Goal: Task Accomplishment & Management: Use online tool/utility

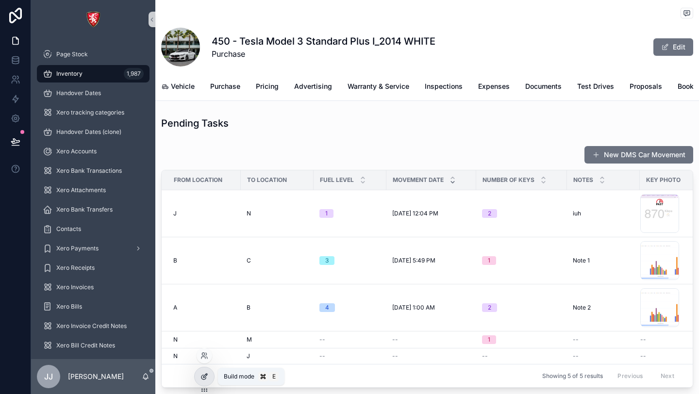
click at [203, 378] on icon at bounding box center [205, 376] width 4 height 4
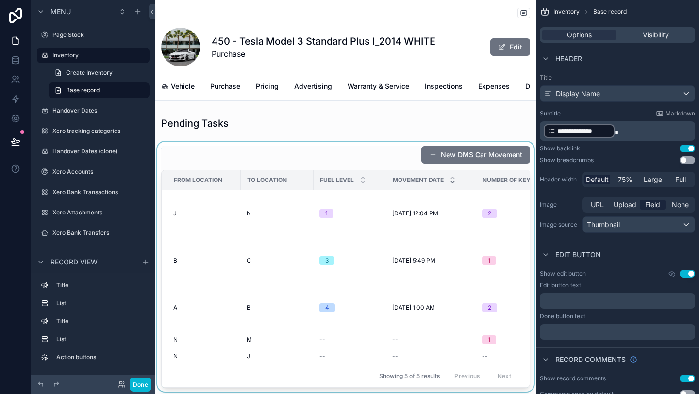
click at [380, 151] on div "scrollable content" at bounding box center [345, 267] width 381 height 250
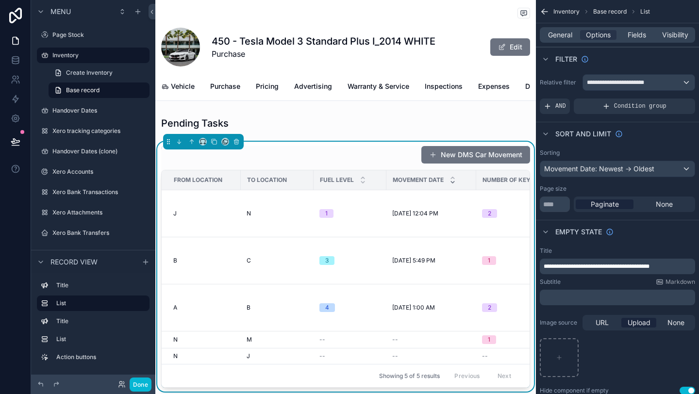
click at [369, 155] on div "New DMS Car Movement" at bounding box center [345, 155] width 369 height 18
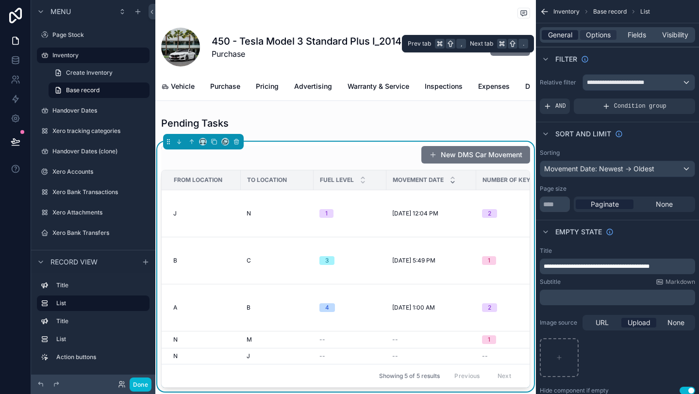
click at [558, 37] on span "General" at bounding box center [560, 35] width 24 height 10
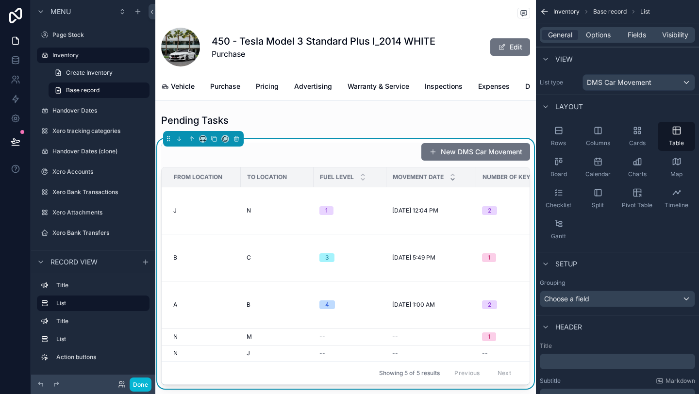
click at [380, 147] on div "New DMS Car Movement" at bounding box center [345, 152] width 369 height 18
click at [597, 31] on span "Options" at bounding box center [598, 35] width 25 height 10
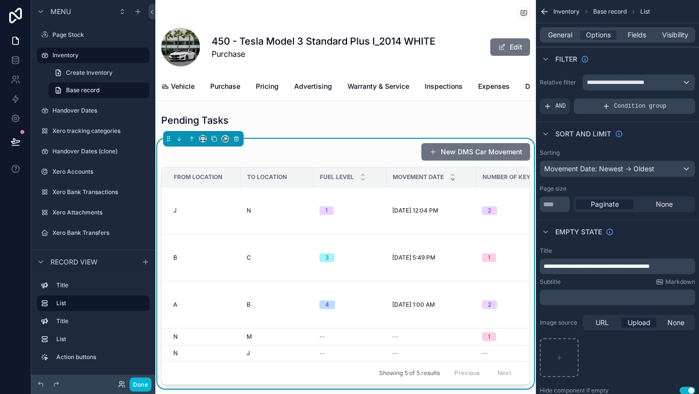
click at [620, 106] on span "Condition group" at bounding box center [640, 106] width 52 height 8
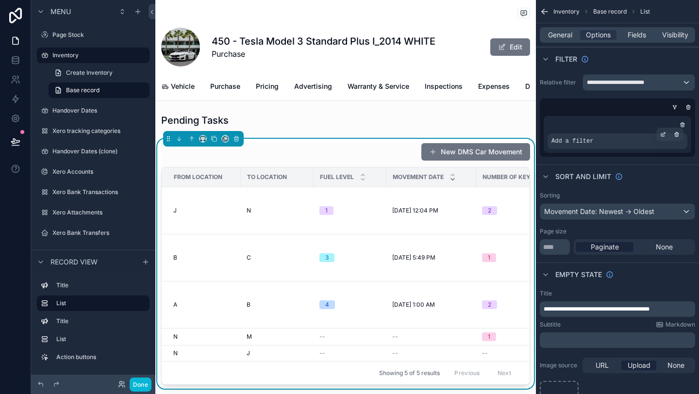
click at [601, 139] on div "Add a filter" at bounding box center [618, 142] width 140 height 16
click at [597, 144] on div "Add a filter" at bounding box center [618, 142] width 140 height 16
click at [663, 135] on icon "scrollable content" at bounding box center [664, 133] width 3 height 3
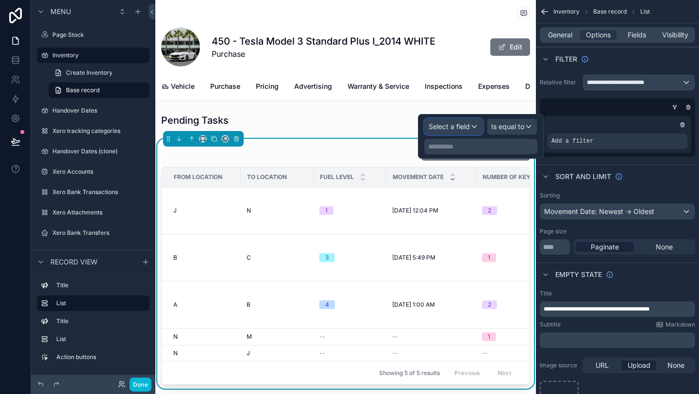
click at [454, 122] on span "Select a field" at bounding box center [449, 126] width 41 height 8
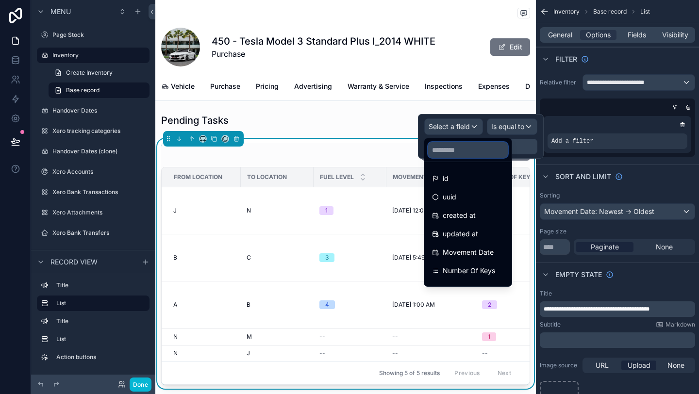
click at [451, 148] on input "text" at bounding box center [468, 150] width 80 height 16
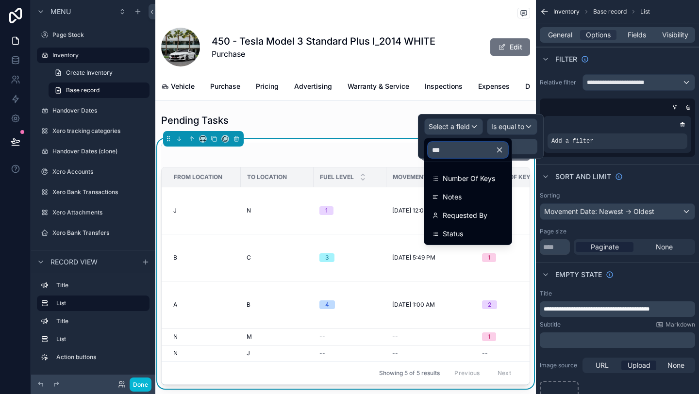
type input "****"
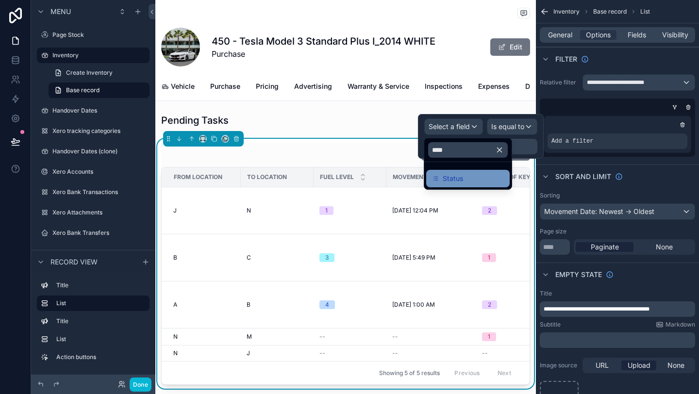
click at [443, 181] on span "Status" at bounding box center [453, 179] width 20 height 12
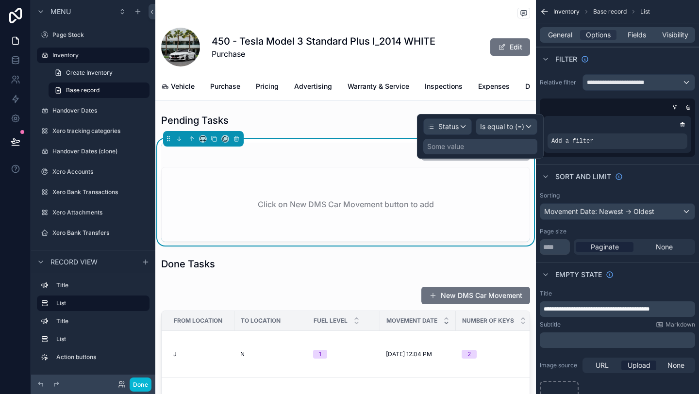
click at [487, 145] on div "Some value" at bounding box center [480, 147] width 114 height 16
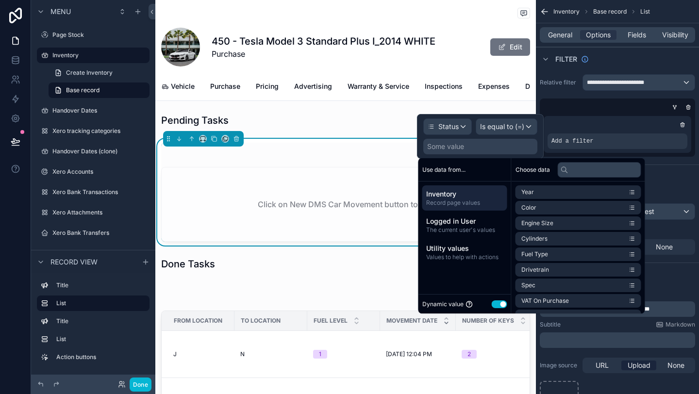
click at [495, 304] on button "Use setting" at bounding box center [500, 305] width 16 height 8
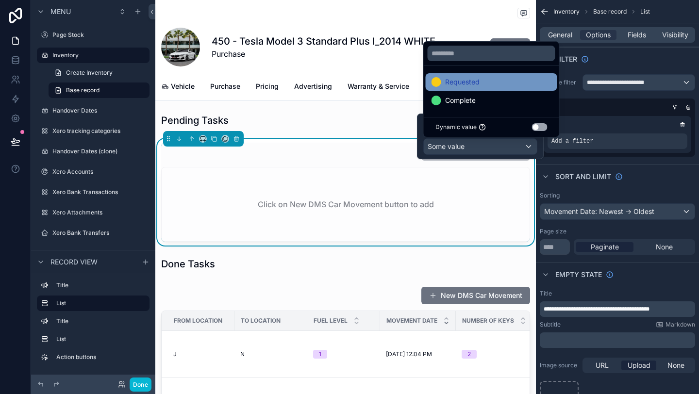
click at [482, 85] on div "Requested" at bounding box center [492, 82] width 120 height 12
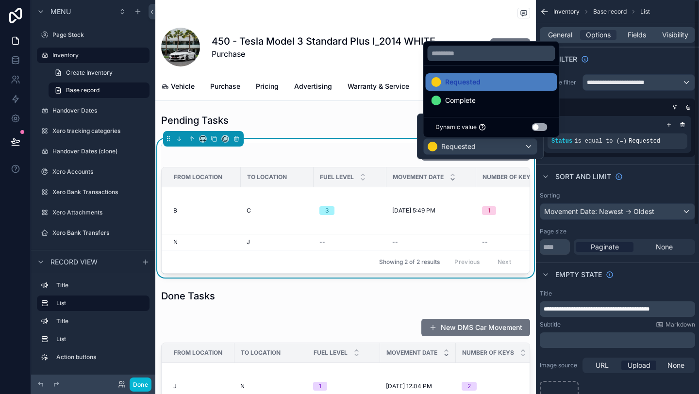
click at [650, 109] on div "scrollable content" at bounding box center [615, 107] width 155 height 10
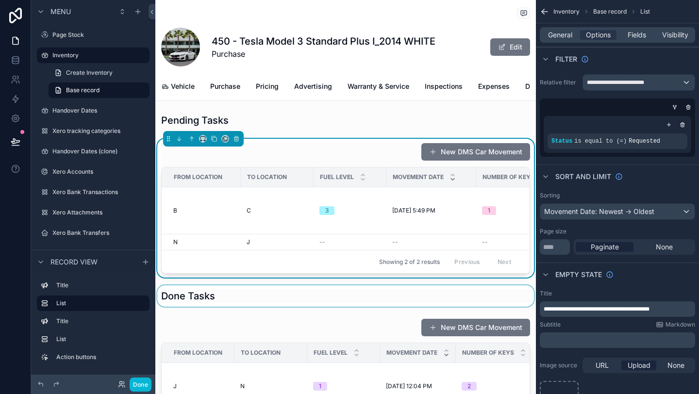
click at [354, 294] on div "scrollable content" at bounding box center [345, 295] width 381 height 21
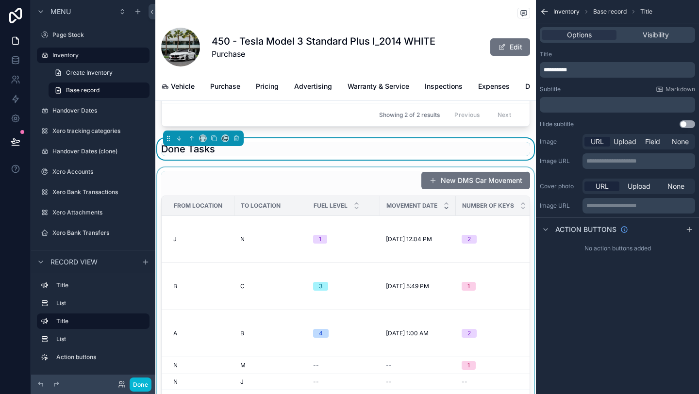
scroll to position [154, 0]
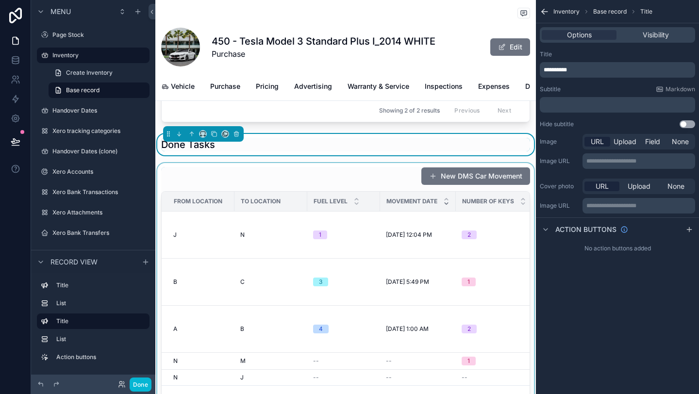
click at [350, 203] on div "Fuel Level" at bounding box center [344, 201] width 72 height 18
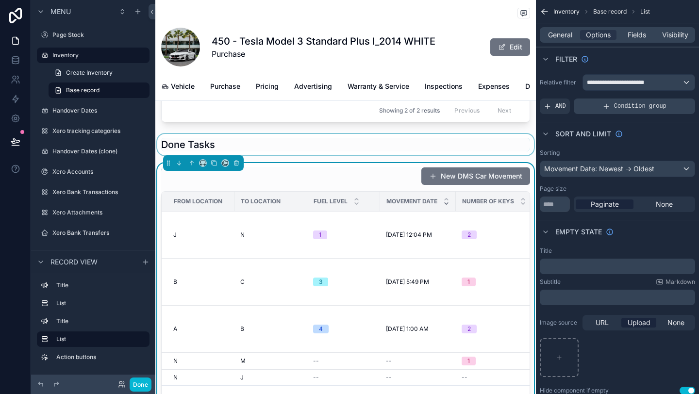
click at [605, 108] on icon "scrollable content" at bounding box center [607, 106] width 8 height 8
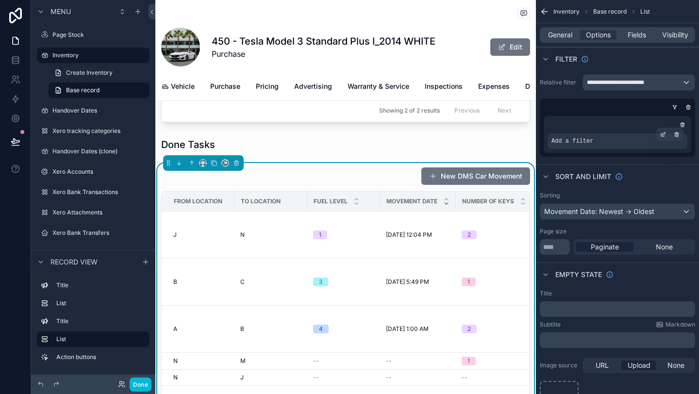
click at [577, 143] on span "Add a filter" at bounding box center [573, 141] width 42 height 8
click at [665, 135] on icon "scrollable content" at bounding box center [663, 135] width 6 height 6
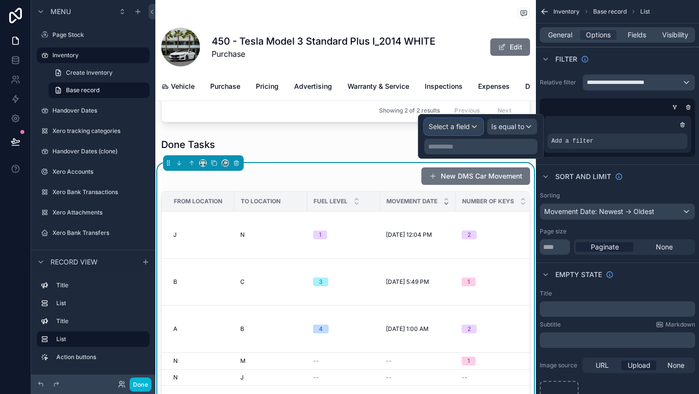
click at [452, 128] on span "Select a field" at bounding box center [449, 126] width 41 height 8
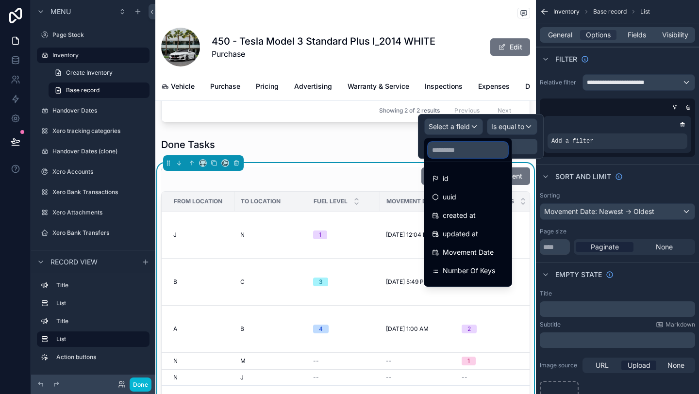
click at [448, 154] on input "text" at bounding box center [468, 150] width 80 height 16
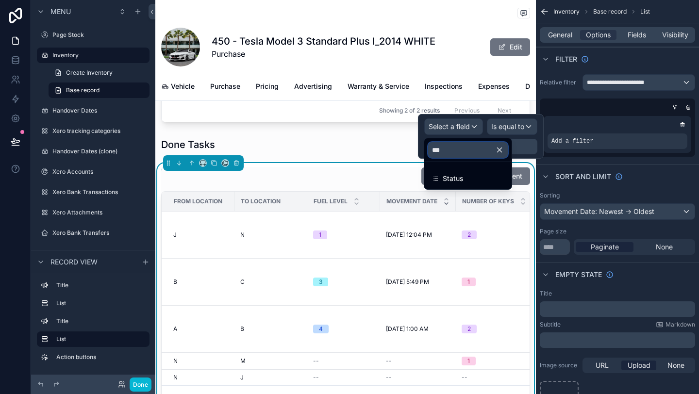
type input "****"
click at [449, 179] on span "Status" at bounding box center [453, 179] width 20 height 12
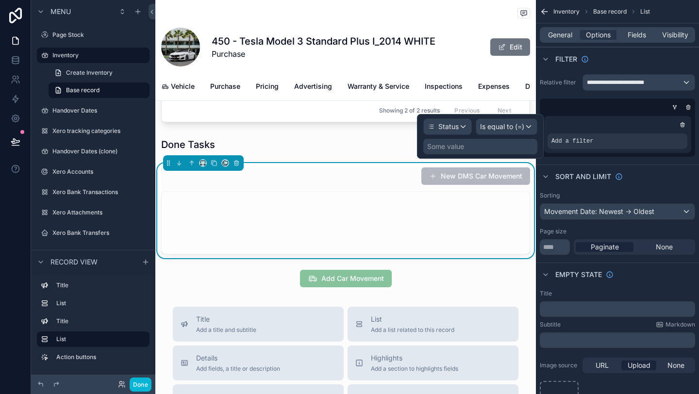
click at [470, 147] on div "Some value" at bounding box center [480, 147] width 114 height 16
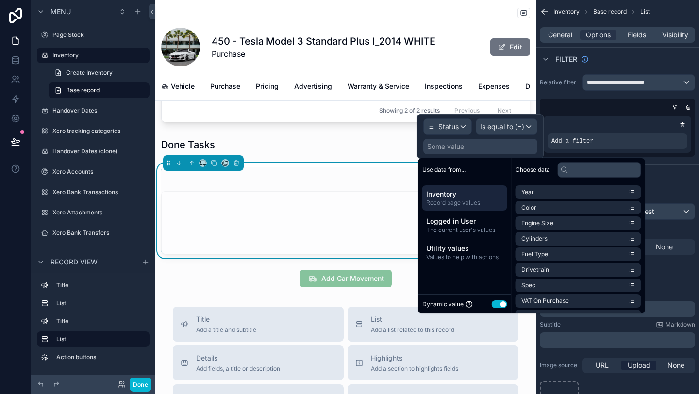
click at [501, 304] on button "Use setting" at bounding box center [500, 305] width 16 height 8
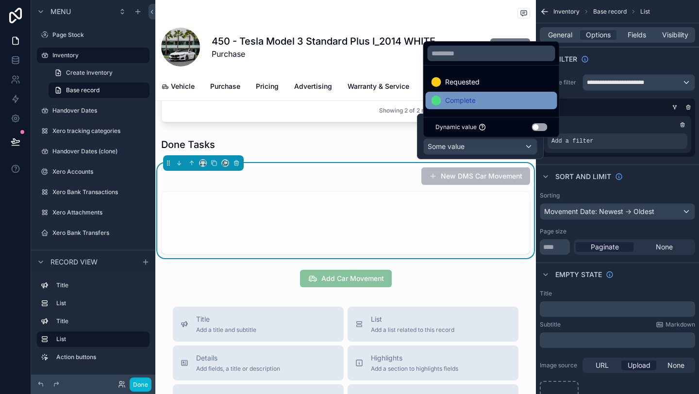
click at [486, 101] on div "Complete" at bounding box center [492, 101] width 120 height 12
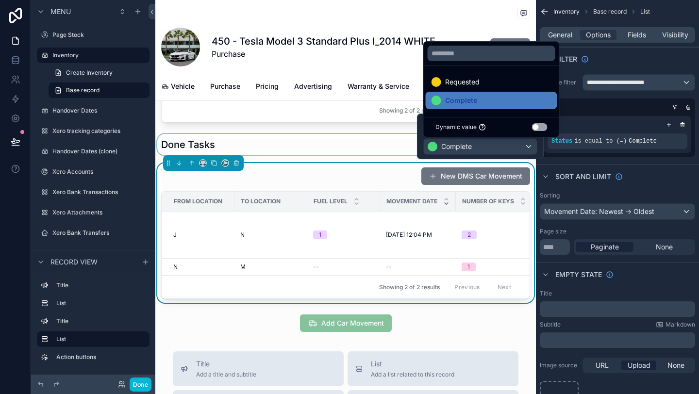
click at [362, 136] on div "scrollable content" at bounding box center [345, 144] width 381 height 21
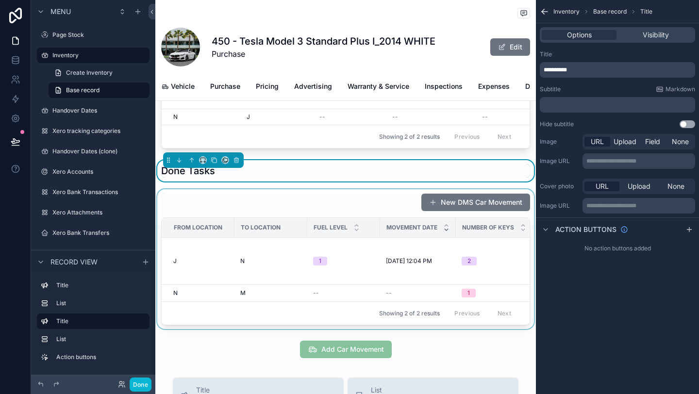
scroll to position [129, 0]
click at [386, 205] on div "scrollable content" at bounding box center [345, 259] width 381 height 140
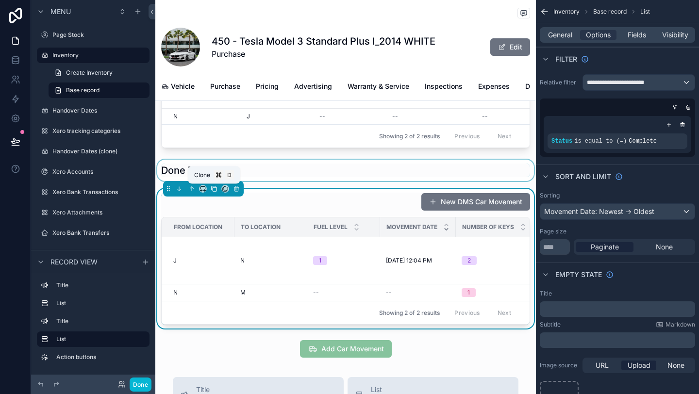
click at [216, 190] on icon "scrollable content" at bounding box center [214, 188] width 7 height 7
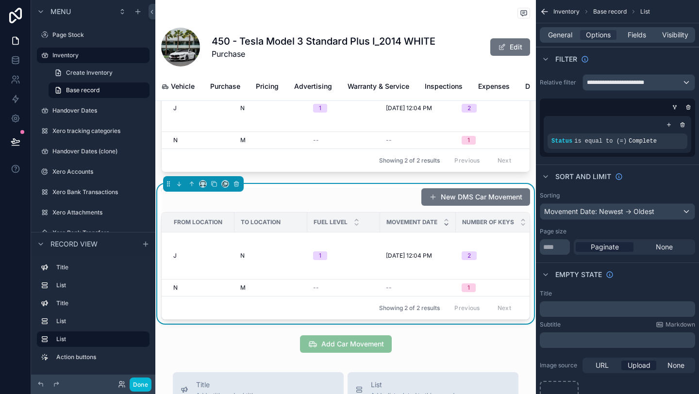
scroll to position [282, 0]
click at [342, 212] on div "From Location To Location Fuel Level Movement Date Number Of Keys Notes Key Pho…" at bounding box center [345, 266] width 369 height 108
click at [683, 128] on div "scrollable content" at bounding box center [683, 125] width 10 height 10
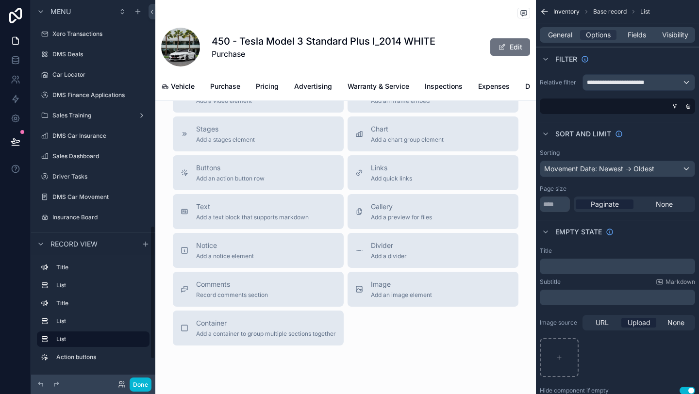
scroll to position [713, 0]
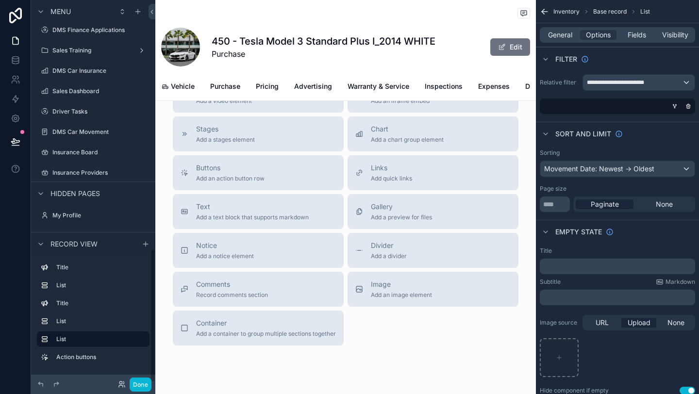
click at [84, 193] on span "Hidden pages" at bounding box center [75, 194] width 50 height 10
click at [77, 213] on span "Hidden pages" at bounding box center [75, 213] width 50 height 10
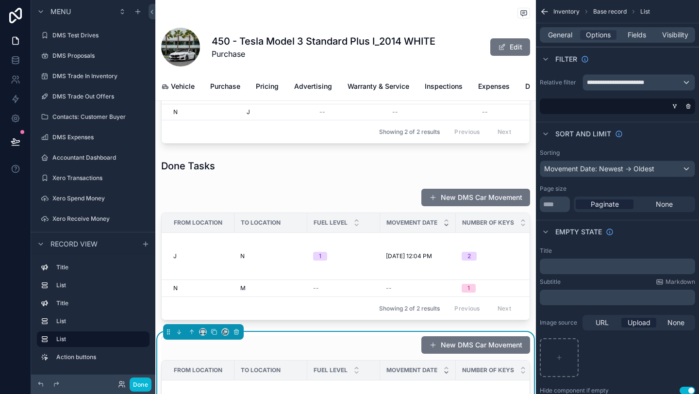
scroll to position [0, 0]
